Goal: Transaction & Acquisition: Purchase product/service

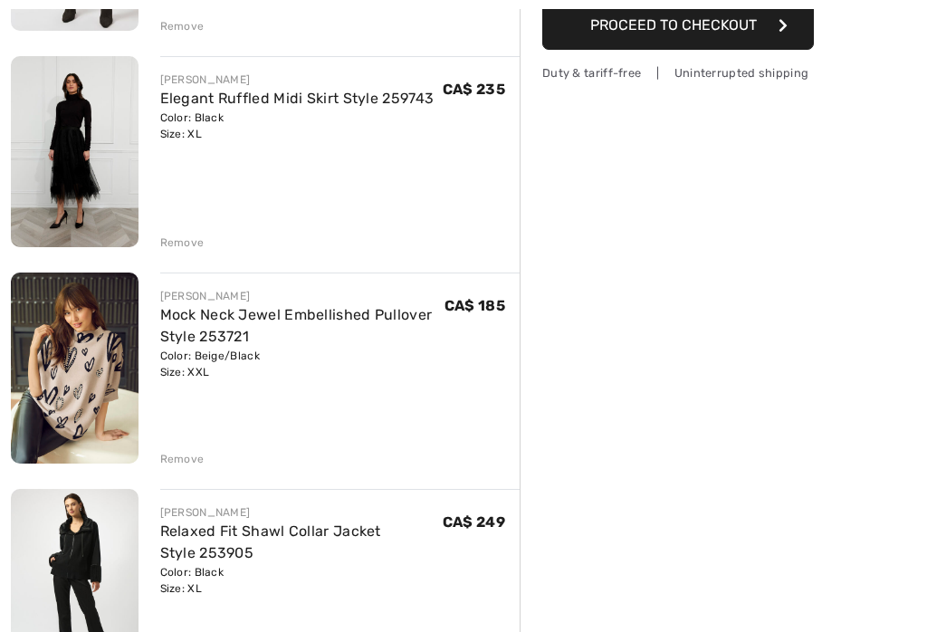
scroll to position [553, 0]
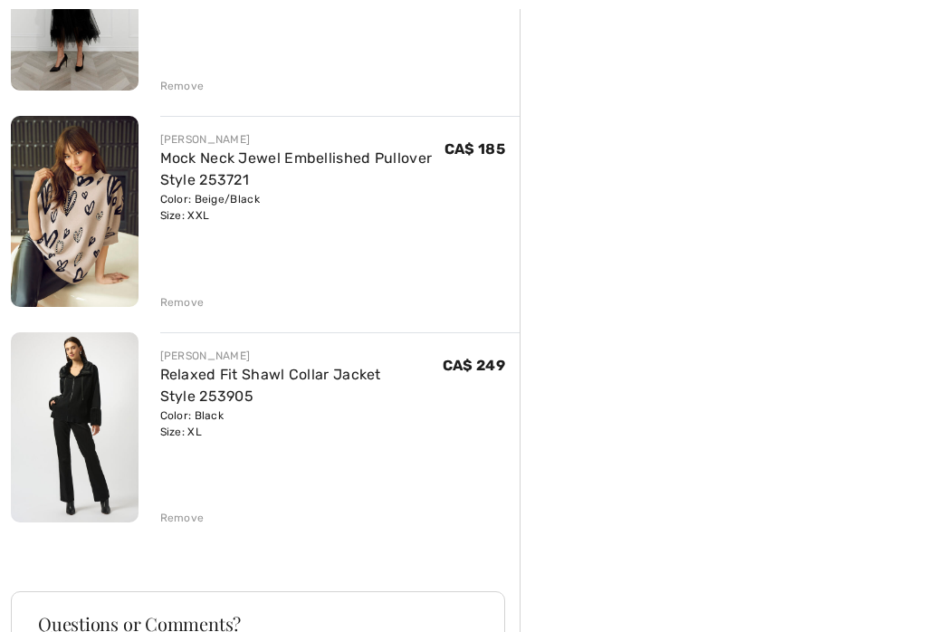
click at [101, 419] on img at bounding box center [75, 427] width 128 height 190
click at [113, 378] on img at bounding box center [75, 427] width 128 height 190
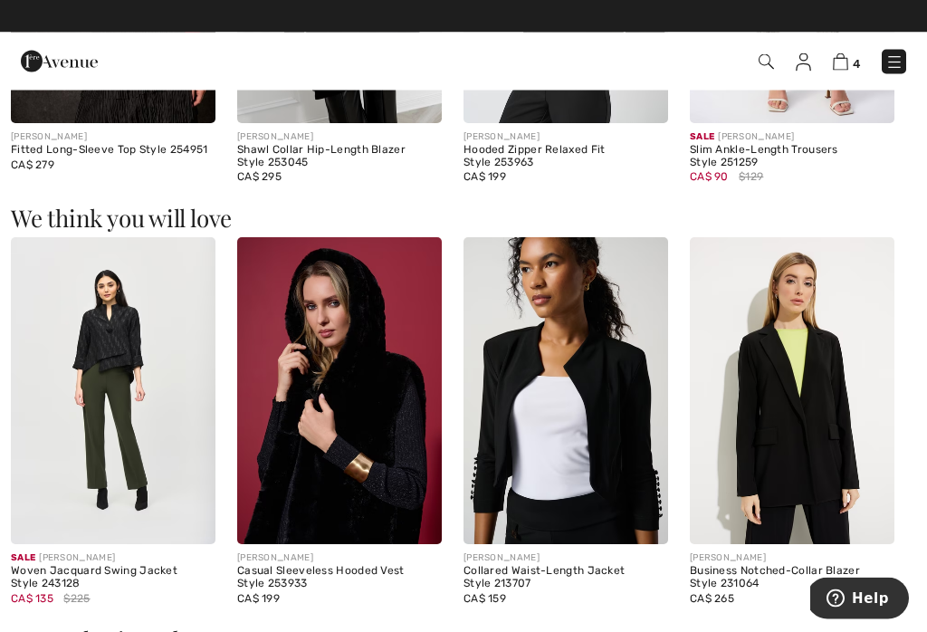
scroll to position [1917, 0]
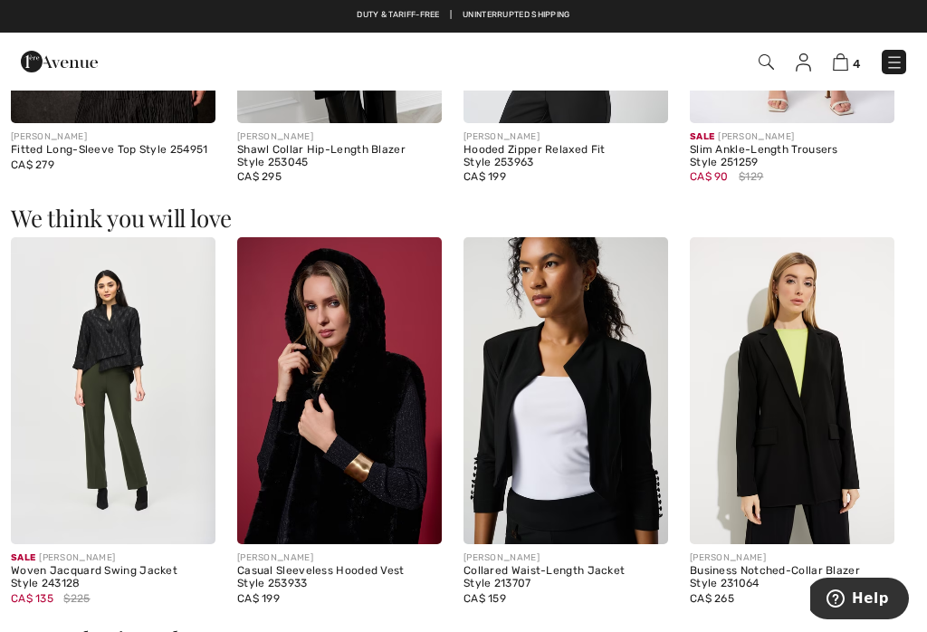
click at [379, 405] on img at bounding box center [339, 390] width 205 height 307
click at [385, 383] on img at bounding box center [339, 390] width 205 height 307
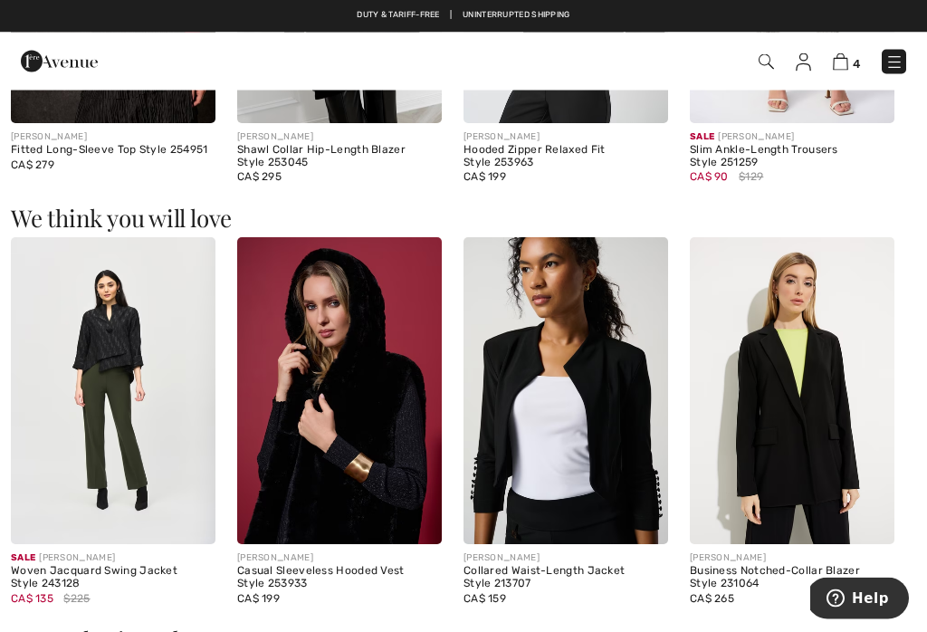
scroll to position [1946, 0]
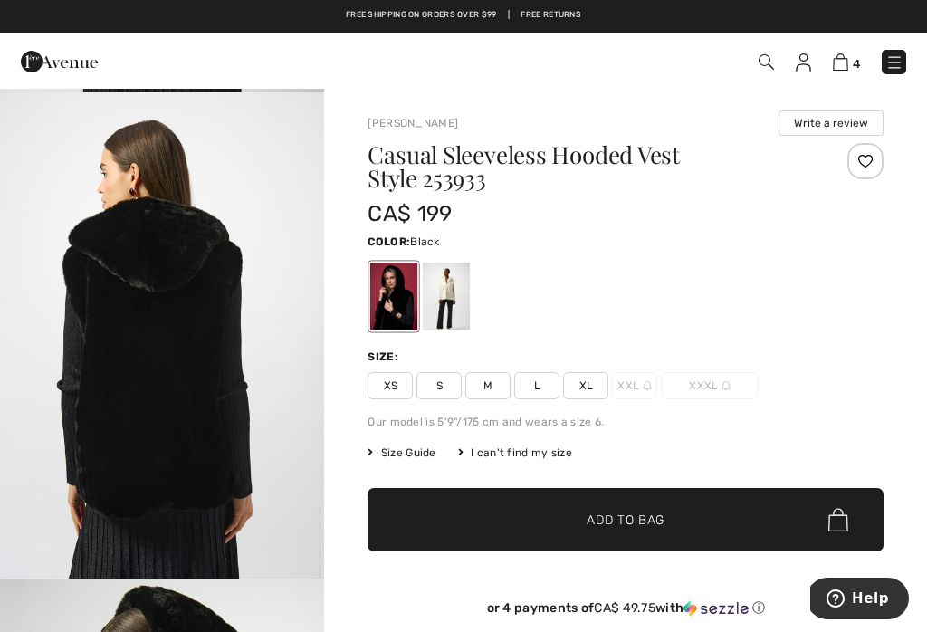
scroll to position [1941, 0]
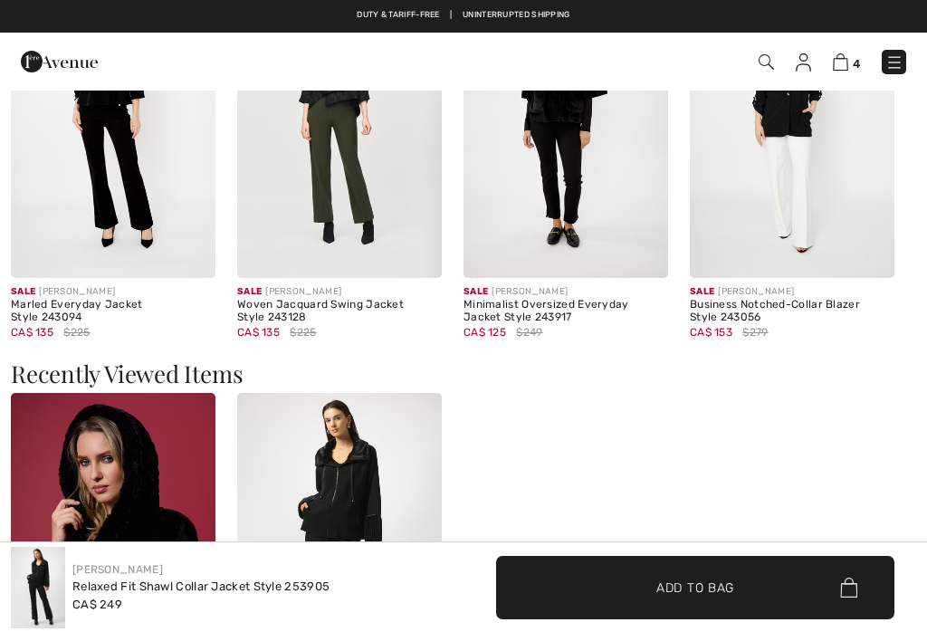
checkbox input "true"
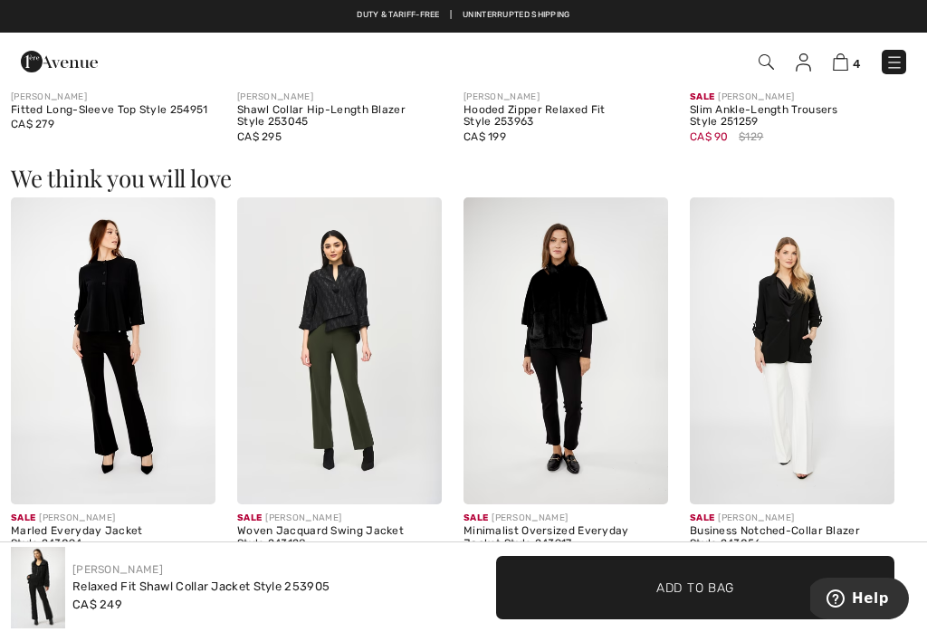
scroll to position [1956, 0]
